Goal: Check status: Check status

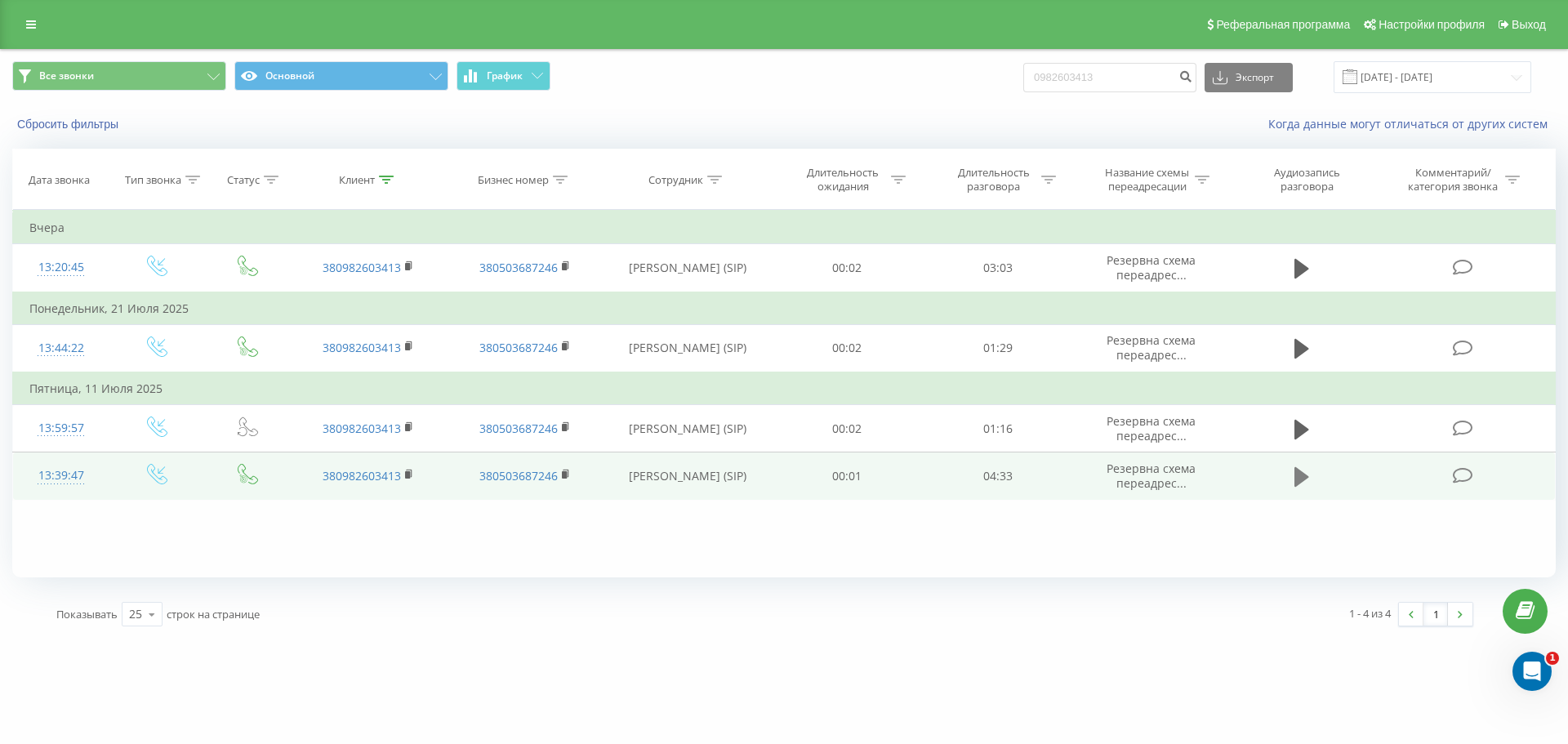
click at [1305, 479] on icon at bounding box center [1302, 477] width 15 height 20
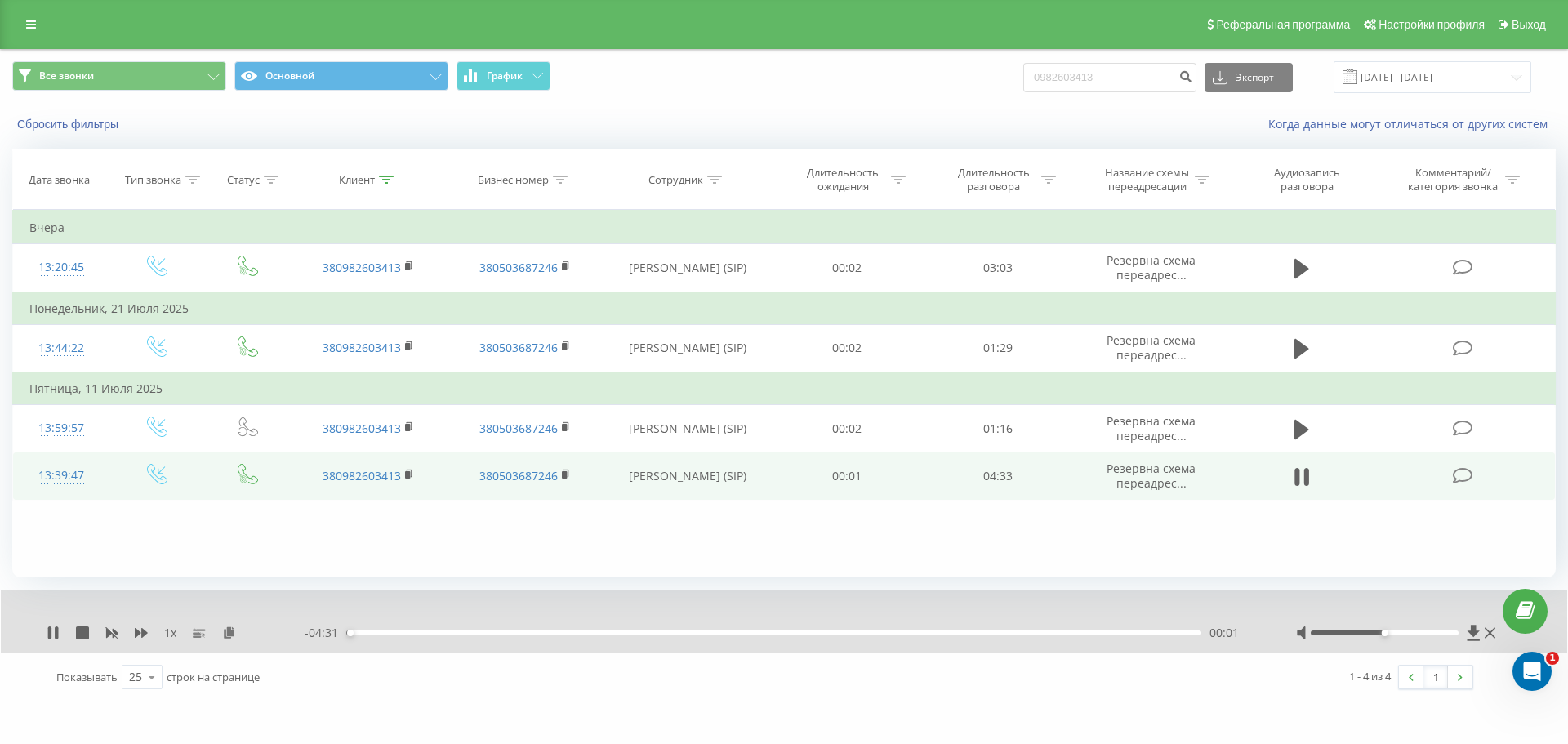
click at [1429, 630] on div at bounding box center [1397, 633] width 203 height 16
click at [1432, 638] on div at bounding box center [1397, 633] width 203 height 16
click at [1436, 634] on div at bounding box center [1384, 633] width 148 height 5
drag, startPoint x: 364, startPoint y: 633, endPoint x: 479, endPoint y: 643, distance: 115.4
click at [479, 643] on div "1 x - 03:50 00:42 00:42" at bounding box center [784, 622] width 1566 height 63
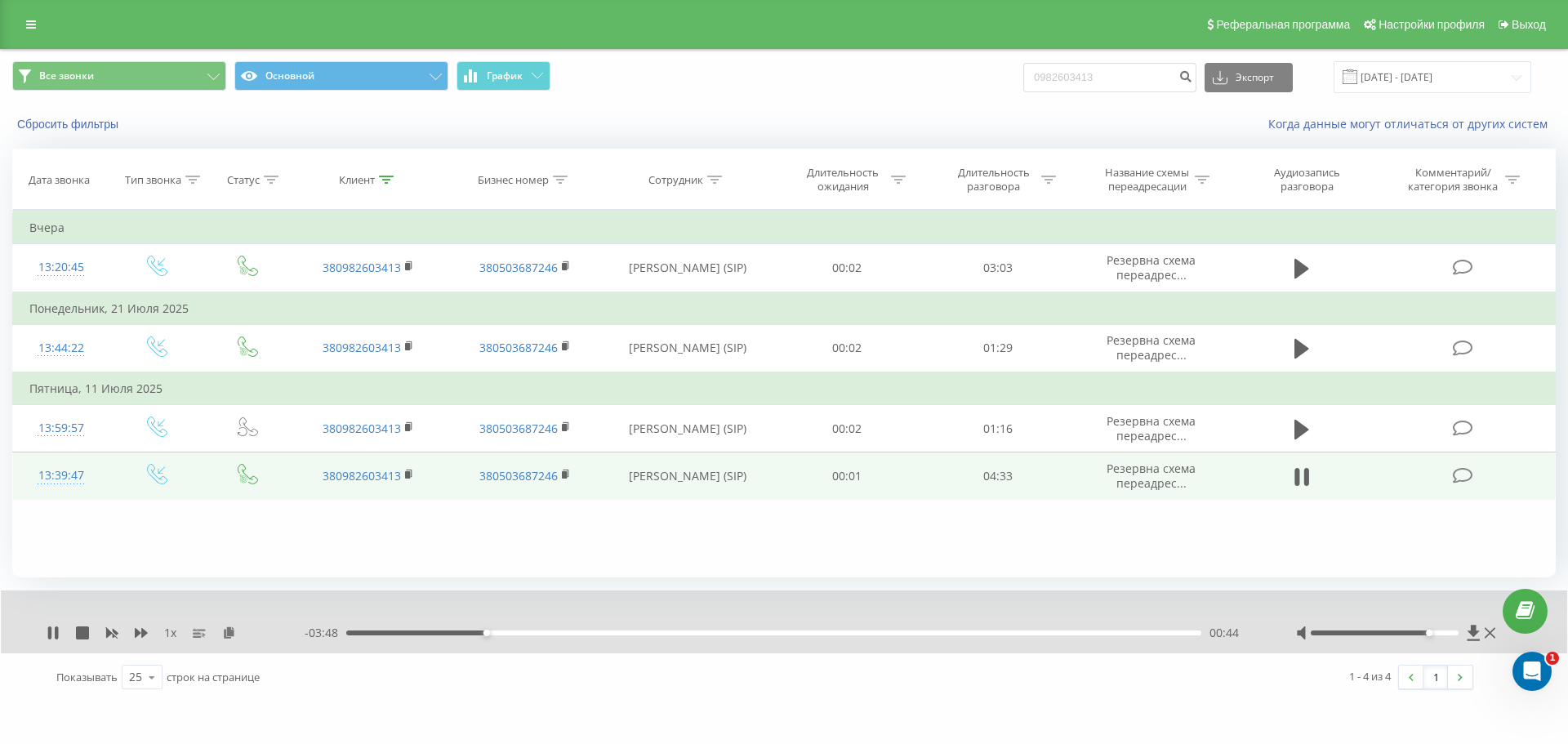
click at [384, 634] on div "00:44" at bounding box center [774, 633] width 855 height 5
click at [171, 635] on span "1 x" at bounding box center [170, 633] width 12 height 16
click at [139, 633] on icon at bounding box center [141, 634] width 13 height 10
drag, startPoint x: 1428, startPoint y: 631, endPoint x: 1532, endPoint y: 646, distance: 105.1
click at [1532, 646] on div "1.25 x - 03:54 00:38 00:38" at bounding box center [784, 622] width 1566 height 63
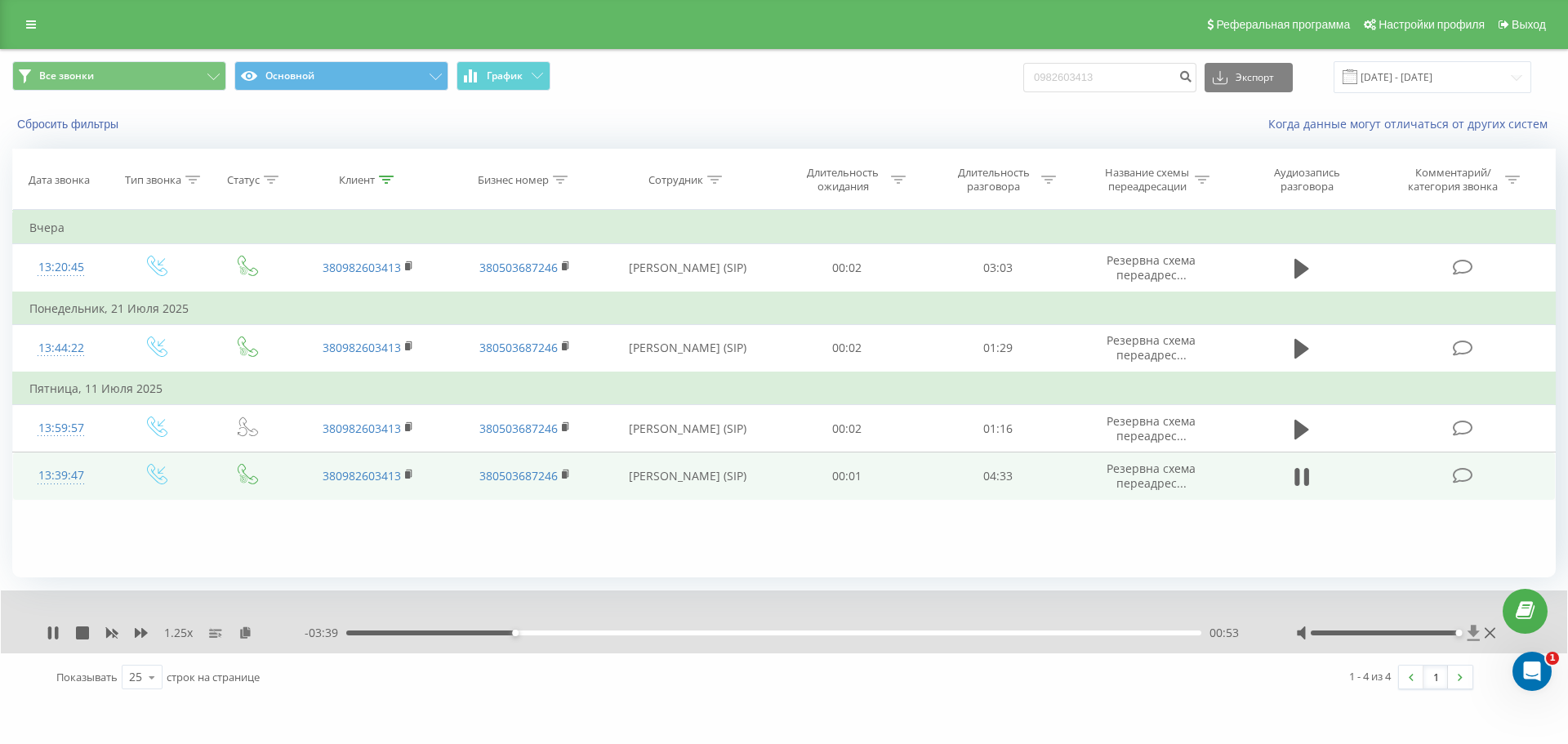
click at [1474, 634] on icon at bounding box center [1474, 633] width 12 height 16
click at [1490, 635] on icon at bounding box center [1489, 633] width 11 height 13
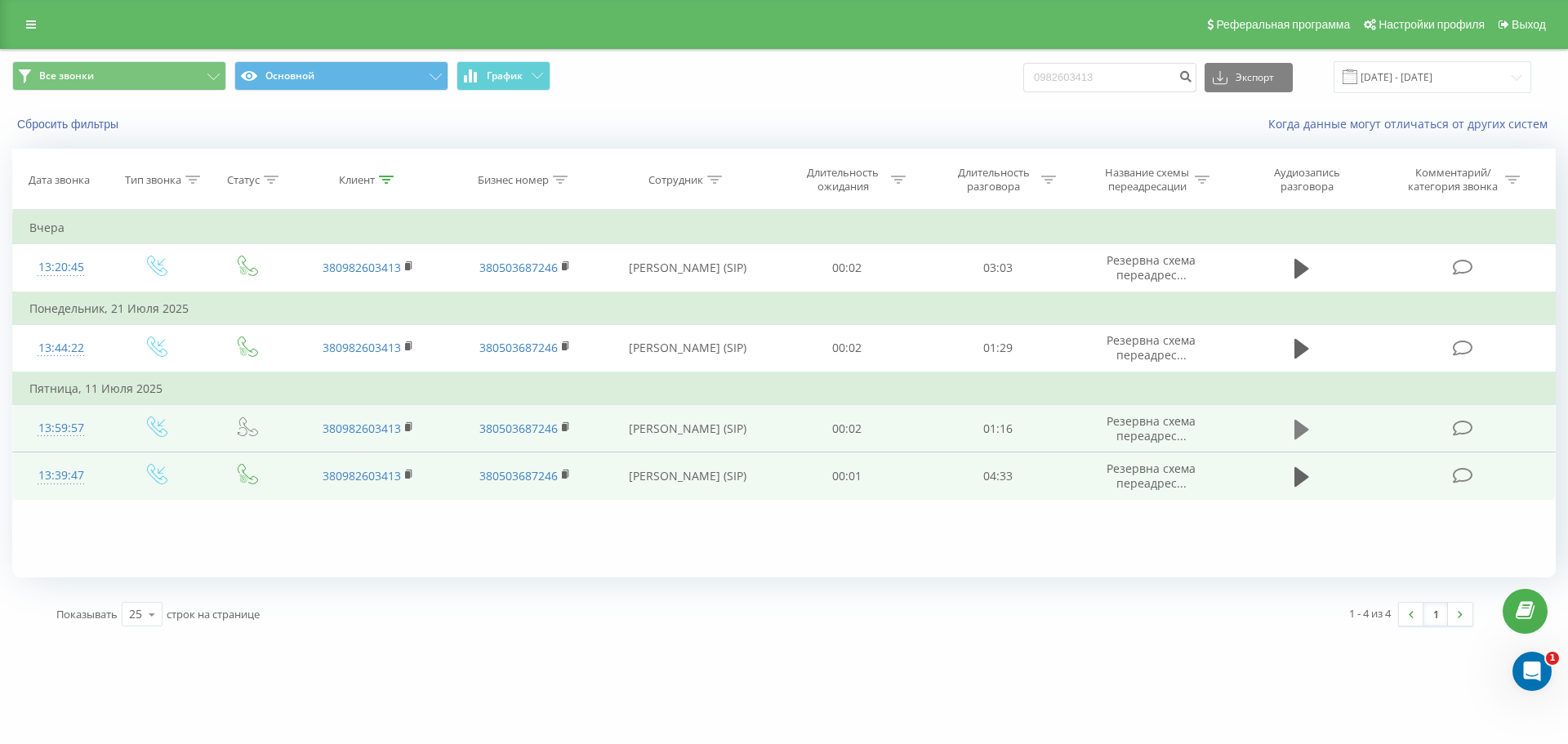
click at [1302, 432] on icon at bounding box center [1302, 429] width 15 height 20
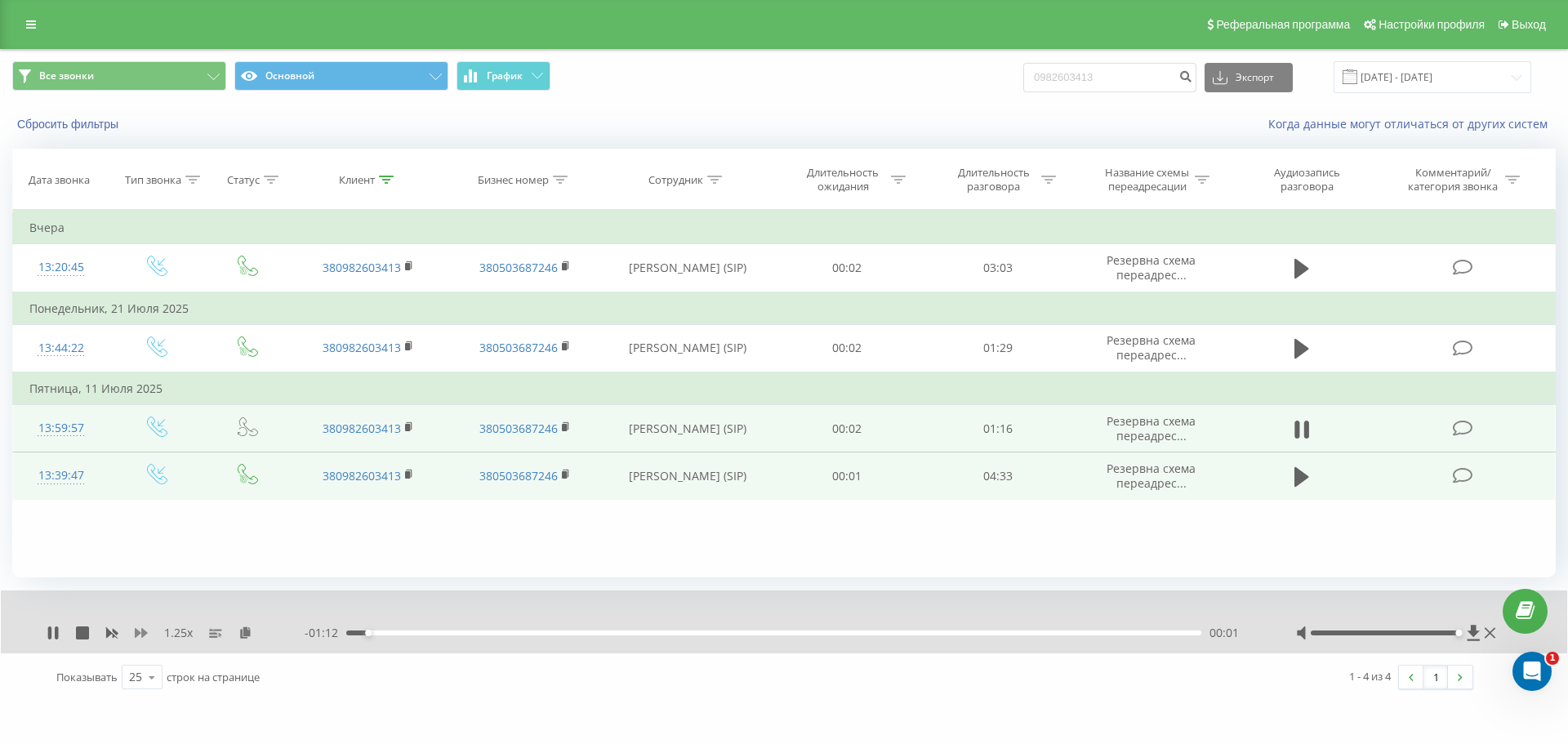
click at [137, 633] on icon at bounding box center [141, 634] width 13 height 10
click at [700, 636] on div "00:10" at bounding box center [774, 633] width 855 height 5
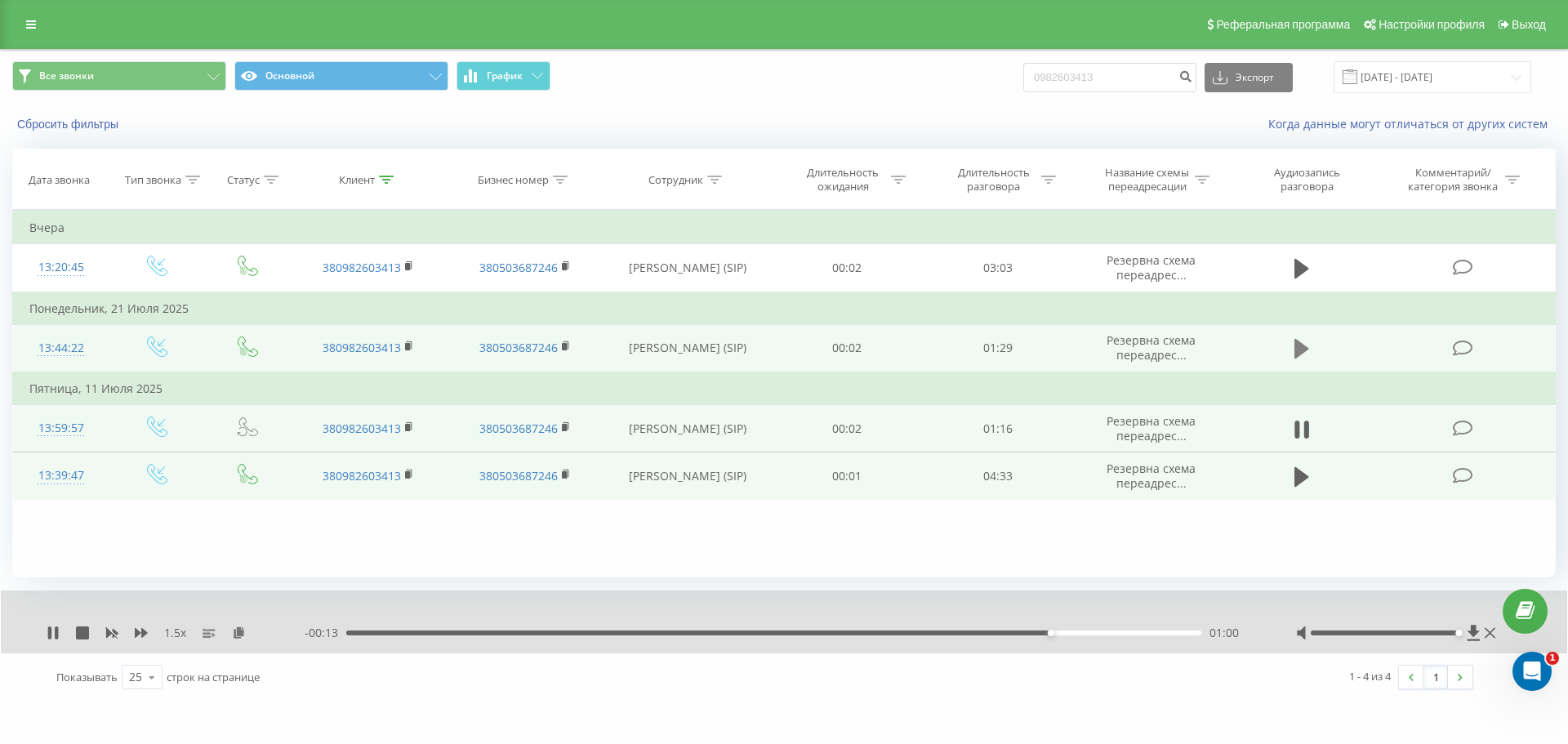
click at [1298, 350] on icon at bounding box center [1302, 349] width 15 height 20
click at [1489, 629] on icon at bounding box center [1489, 633] width 11 height 13
